Goal: Task Accomplishment & Management: Use online tool/utility

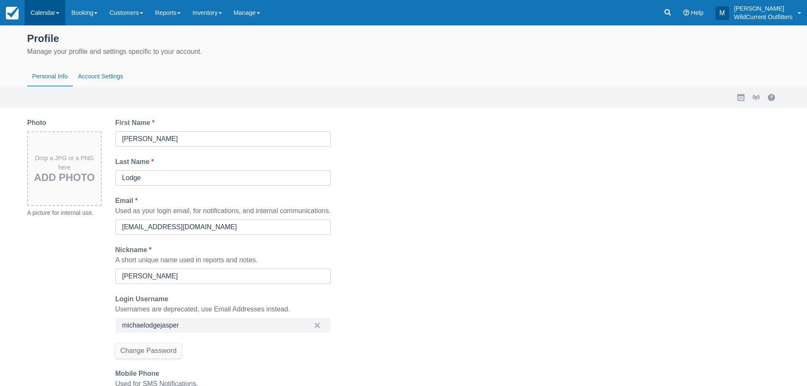
click at [36, 9] on link "Calendar" at bounding box center [45, 12] width 41 height 25
click at [43, 51] on link "Customer" at bounding box center [58, 54] width 67 height 18
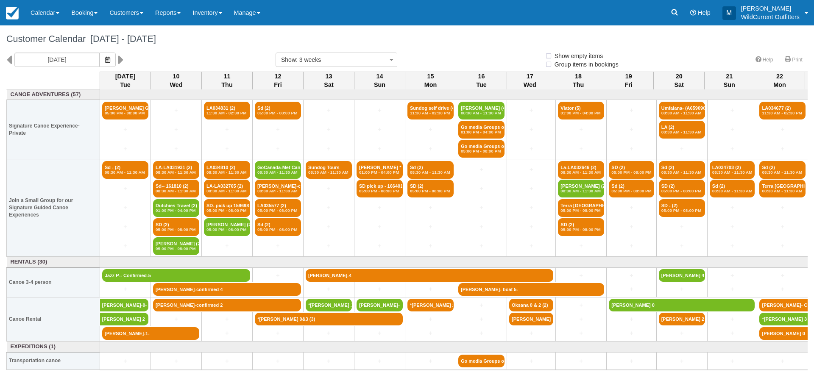
select select
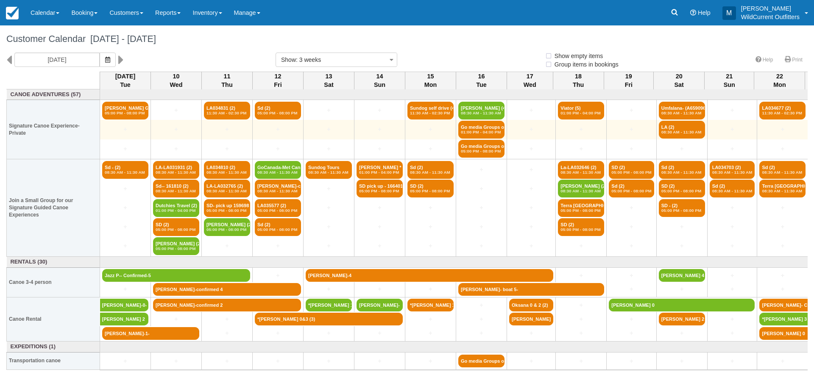
select select
